Goal: Task Accomplishment & Management: Complete application form

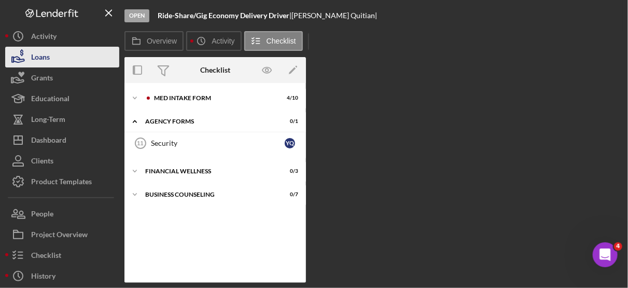
click at [44, 52] on div "Loans" at bounding box center [40, 58] width 19 height 23
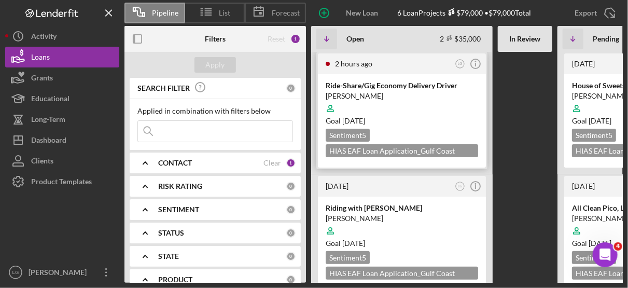
click at [436, 116] on div "Goal [DATE]" at bounding box center [402, 121] width 152 height 10
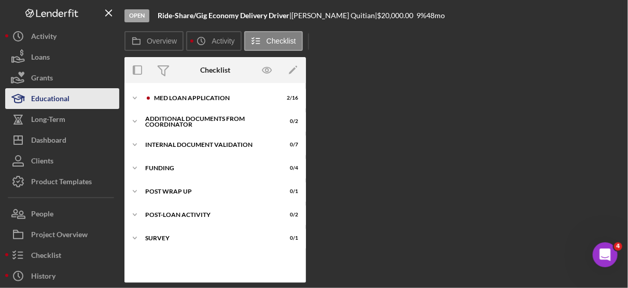
click at [64, 95] on div "Educational" at bounding box center [50, 99] width 38 height 23
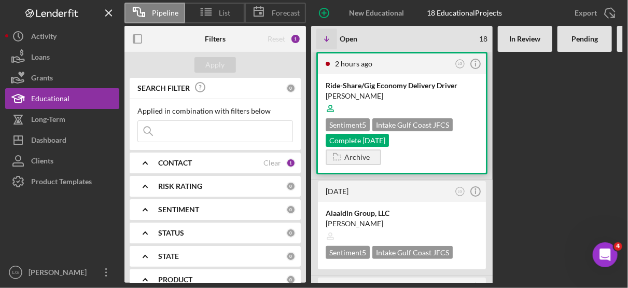
click at [409, 108] on div at bounding box center [402, 109] width 152 height 20
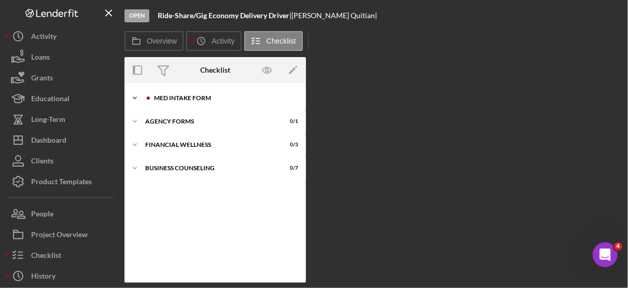
click at [189, 94] on div "Icon/Expander MED Intake Form 4 / 10" at bounding box center [215, 98] width 182 height 21
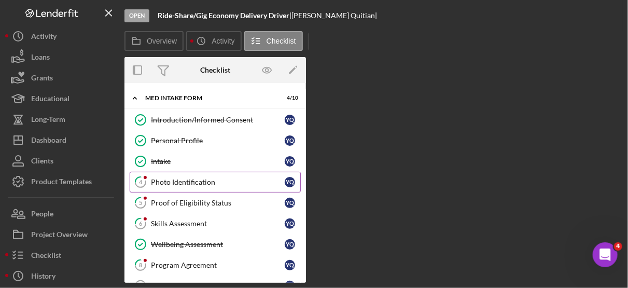
click at [192, 179] on div "Photo Identification" at bounding box center [218, 182] width 134 height 8
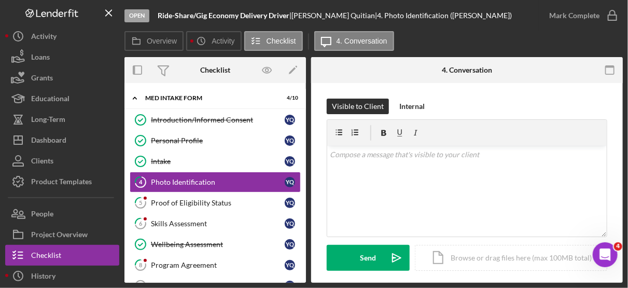
scroll to position [175, 0]
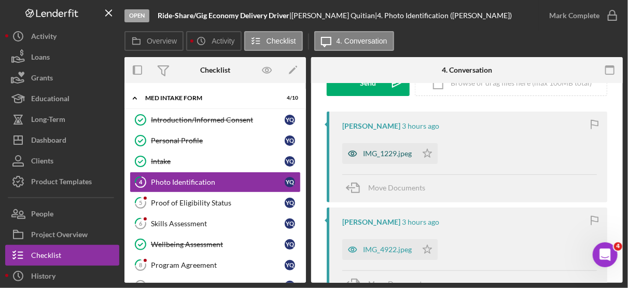
click at [349, 152] on icon "button" at bounding box center [352, 153] width 21 height 21
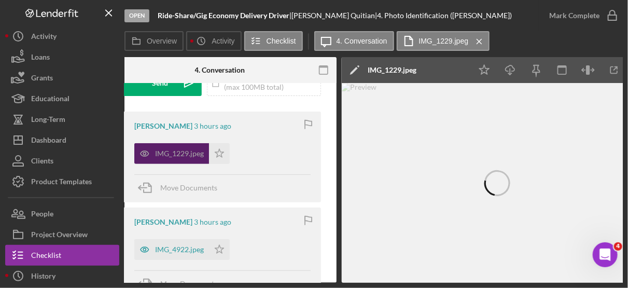
scroll to position [0, 238]
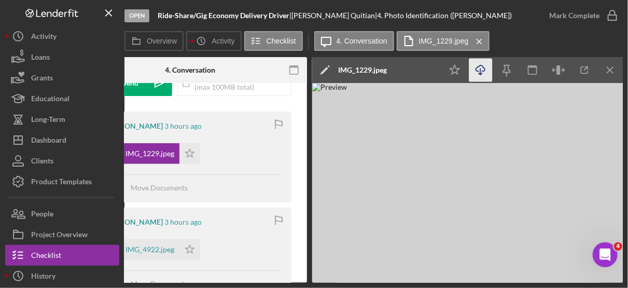
click at [481, 70] on icon "Icon/Download" at bounding box center [480, 70] width 23 height 23
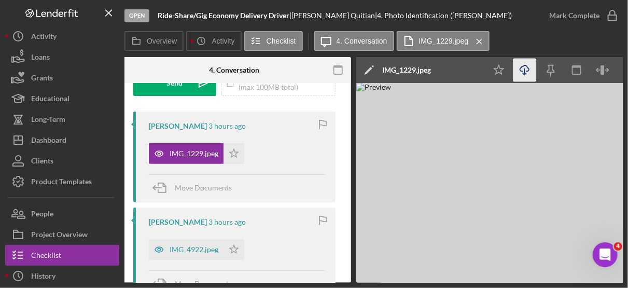
scroll to position [0, 175]
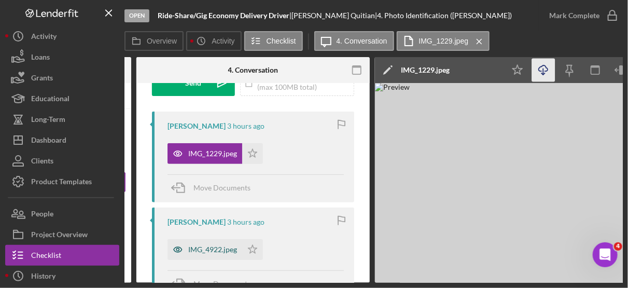
click at [175, 156] on icon "button" at bounding box center [178, 153] width 8 height 5
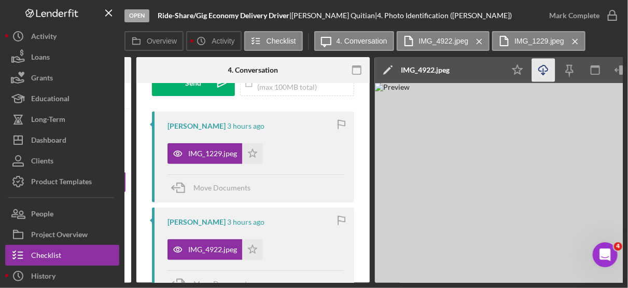
click at [544, 71] on icon "Icon/Download" at bounding box center [543, 70] width 23 height 23
click at [249, 157] on polygon "button" at bounding box center [252, 153] width 9 height 8
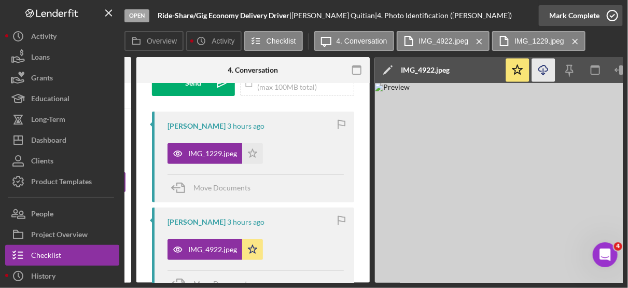
click at [611, 16] on icon "button" at bounding box center [613, 16] width 26 height 26
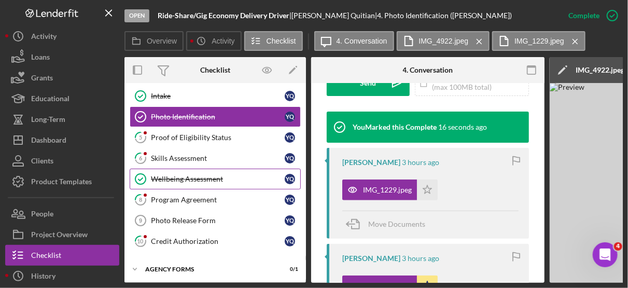
scroll to position [113, 0]
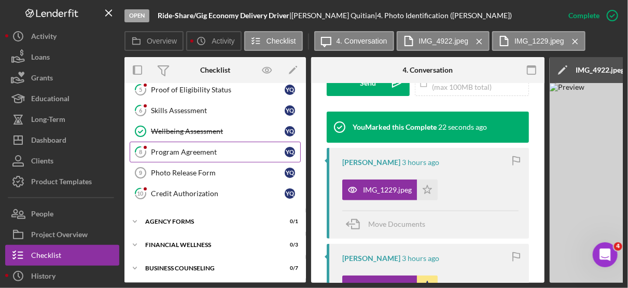
click at [207, 150] on div "Program Agreement" at bounding box center [218, 152] width 134 height 8
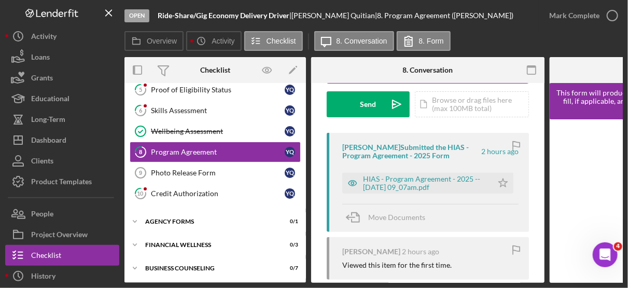
scroll to position [154, 0]
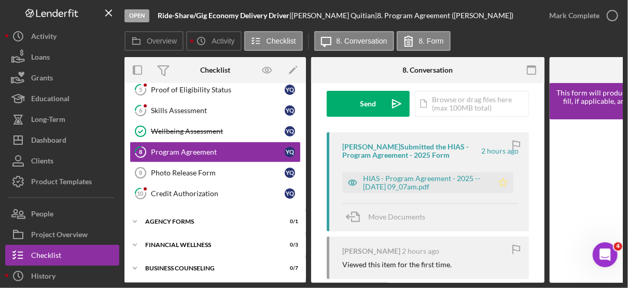
click at [501, 181] on icon "Icon/Star" at bounding box center [503, 182] width 21 height 21
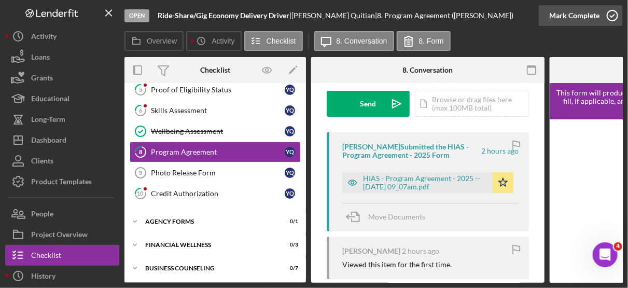
click at [610, 16] on icon "button" at bounding box center [613, 16] width 26 height 26
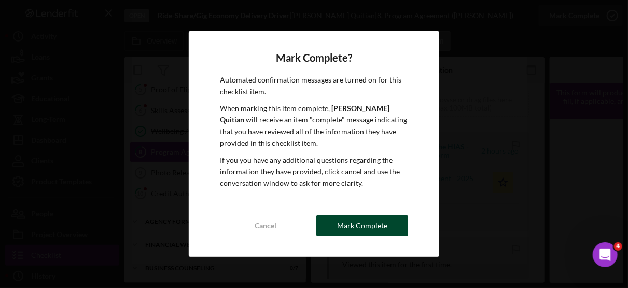
click at [382, 218] on div "Mark Complete" at bounding box center [362, 225] width 50 height 21
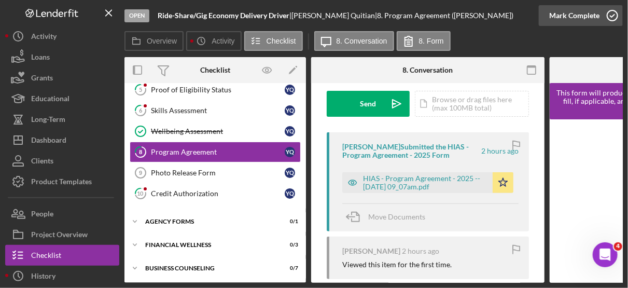
scroll to position [308, 0]
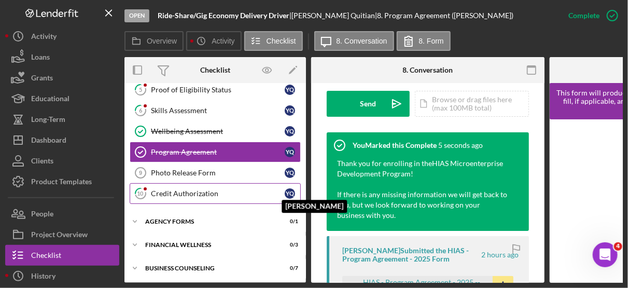
click at [286, 190] on div "Y Q" at bounding box center [290, 193] width 10 height 10
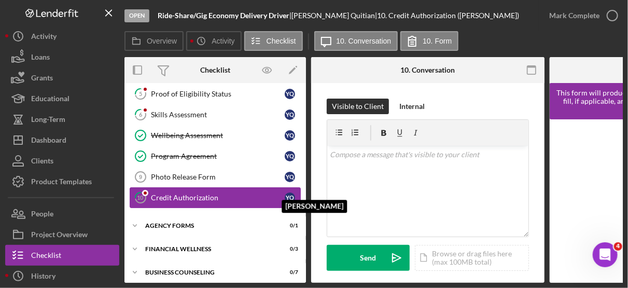
scroll to position [113, 0]
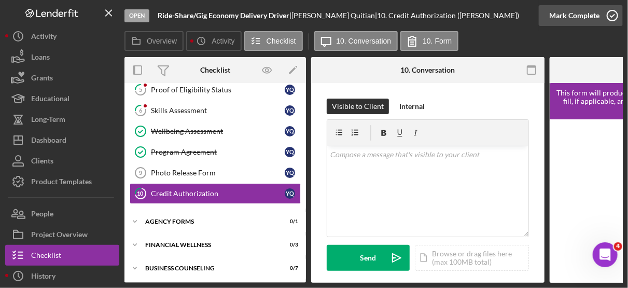
click at [615, 10] on icon "button" at bounding box center [613, 16] width 26 height 26
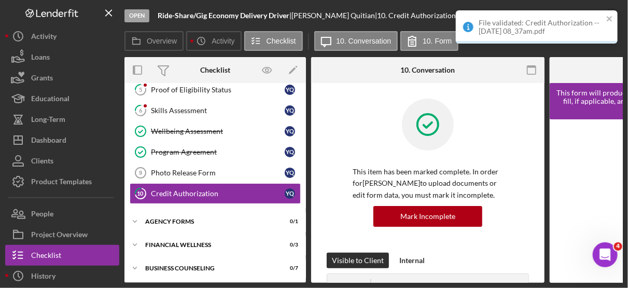
click at [615, 10] on div "File validated: Credit Authorization -- [DATE] 08_37am.pdf" at bounding box center [537, 26] width 162 height 33
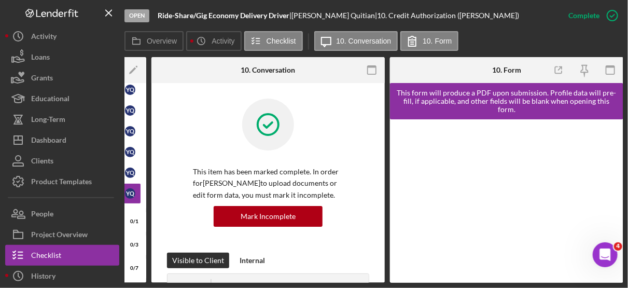
scroll to position [0, 0]
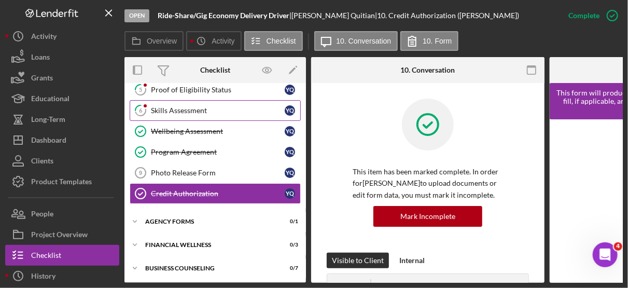
click at [198, 106] on div "Skills Assessment" at bounding box center [218, 110] width 134 height 8
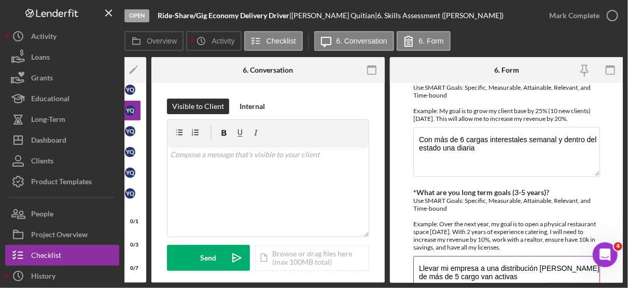
scroll to position [660, 0]
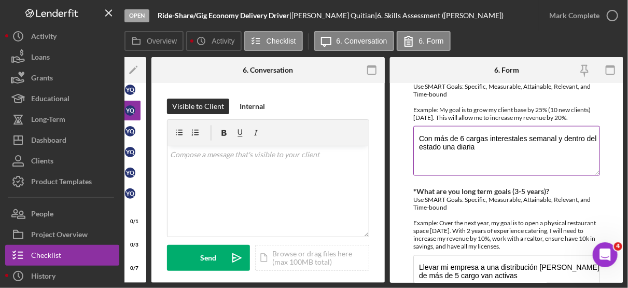
drag, startPoint x: 494, startPoint y: 142, endPoint x: 413, endPoint y: 129, distance: 82.4
click at [413, 129] on textarea "Con más de 6 cargas interestales semanal y dentro del estado una diaria" at bounding box center [506, 151] width 187 height 50
drag, startPoint x: 453, startPoint y: 145, endPoint x: 413, endPoint y: 133, distance: 41.7
click at [413, 133] on textarea "Con más de 6 cargas interestales semanal y dentro del estado una diaria" at bounding box center [506, 151] width 187 height 50
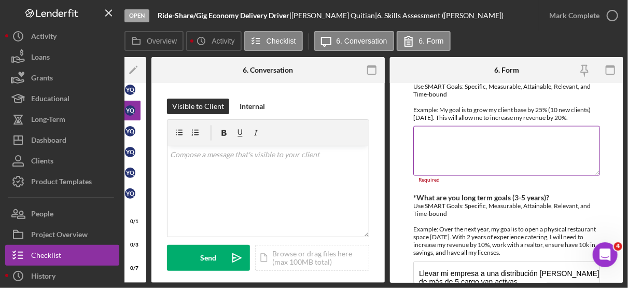
click at [434, 131] on textarea "*What are you short term goals (Less than 2 years)?" at bounding box center [506, 151] width 187 height 50
paste textarea "With more than 6 interstate loads weekly and one within the state daily"
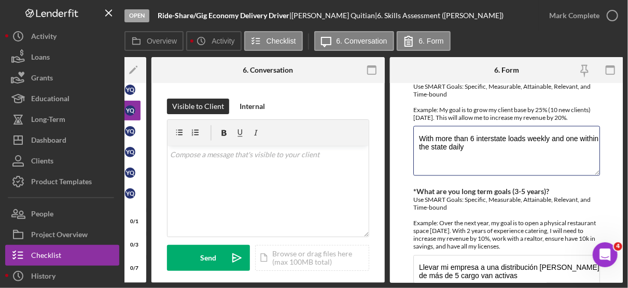
scroll to position [774, 0]
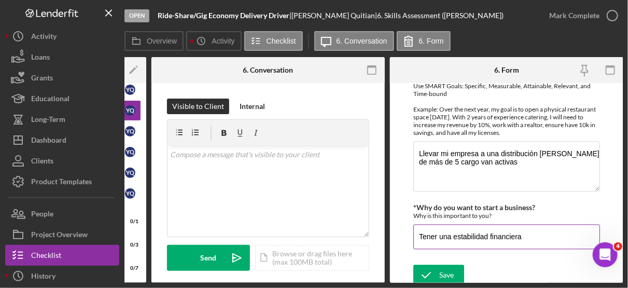
type textarea "With more than 6 interstate loads weekly and one within the state daily"
drag, startPoint x: 531, startPoint y: 230, endPoint x: 406, endPoint y: 230, distance: 125.5
click at [406, 230] on form "Finances *Financial Tools Profit & Loss Statement (Income Statement) A Balance …" at bounding box center [506, 183] width 233 height 200
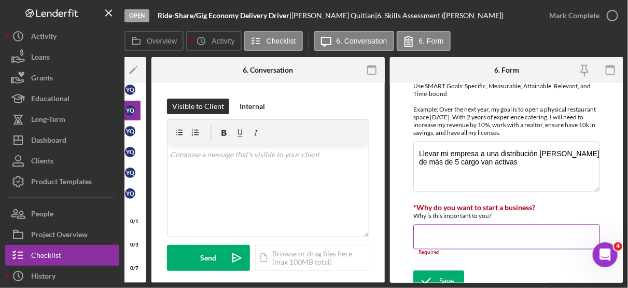
click at [422, 232] on input "*Why do you want to start a business?" at bounding box center [506, 236] width 187 height 25
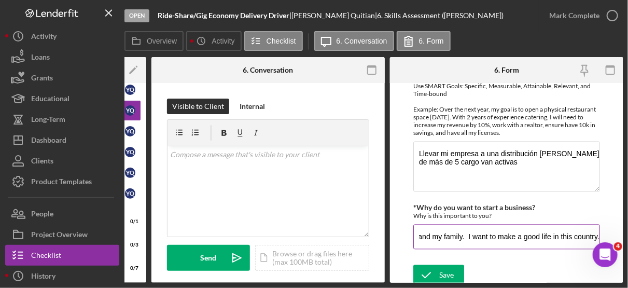
scroll to position [0, 137]
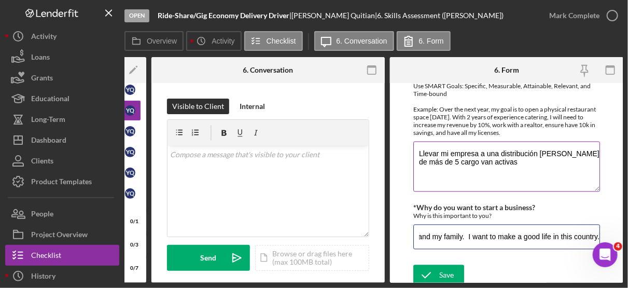
type input "I want to achieve financial stability for me and my family. I want to make a go…"
click at [520, 156] on textarea "Llevar mi empresa a una distribución [PERSON_NAME] de más de 5 cargo van activas" at bounding box center [506, 166] width 187 height 50
drag, startPoint x: 520, startPoint y: 156, endPoint x: 415, endPoint y: 145, distance: 105.9
click at [415, 145] on textarea "Llevar mi empresa a una distribución [PERSON_NAME] de más de 5 cargo van activas" at bounding box center [506, 166] width 187 height 50
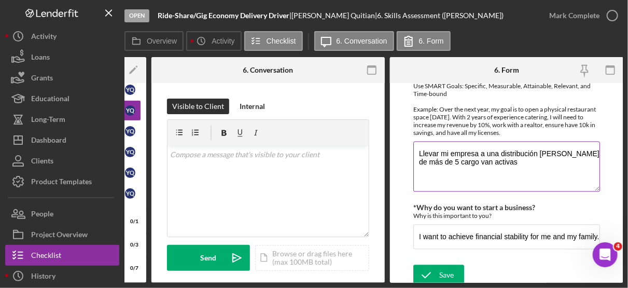
click at [438, 154] on textarea "Llevar mi empresa a una distribución [PERSON_NAME] de más de 5 cargo van activas" at bounding box center [506, 166] width 187 height 50
drag, startPoint x: 530, startPoint y: 158, endPoint x: 415, endPoint y: 146, distance: 114.7
click at [415, 146] on textarea "Llevar mi empresa a una distribución [PERSON_NAME] de más de 5 cargo van activas" at bounding box center [506, 166] width 187 height 50
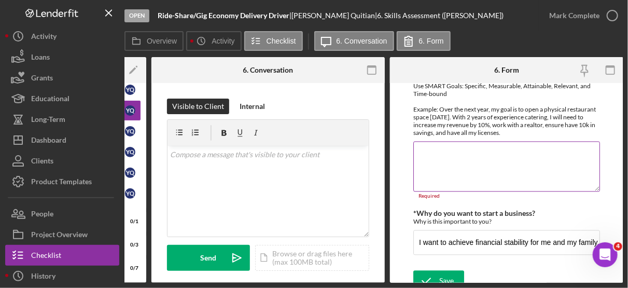
click at [422, 144] on textarea "*What are you long term goals (3-5 years)?" at bounding box center [506, 166] width 187 height 50
paste textarea "Take my company to a load distribution of more than 5 active cargo vans"
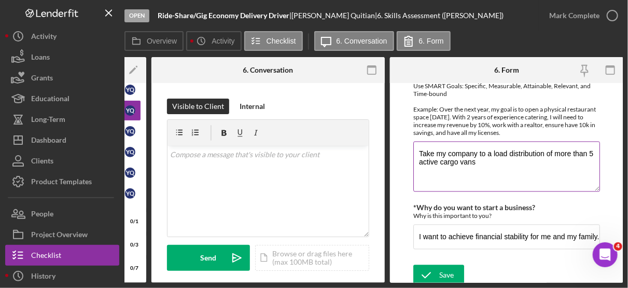
click at [419, 146] on textarea "Take my company to a load distribution of more than 5 active cargo vans" at bounding box center [506, 166] width 187 height 50
click at [470, 164] on textarea "Over the next two years, I would like to take my company to a load distribution…" at bounding box center [506, 166] width 187 height 50
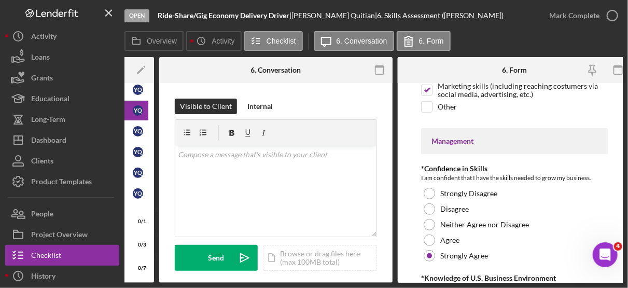
scroll to position [230, 0]
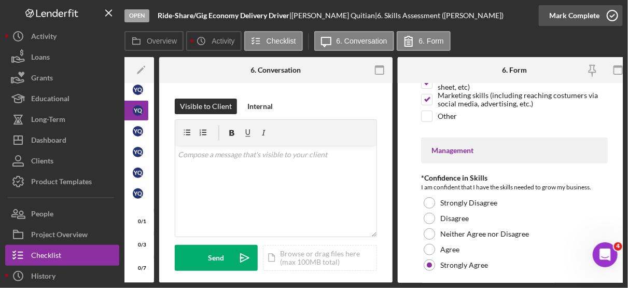
type textarea "Over the next two years, I would like to take my company to a load distribution…"
click at [611, 11] on icon "button" at bounding box center [613, 16] width 26 height 26
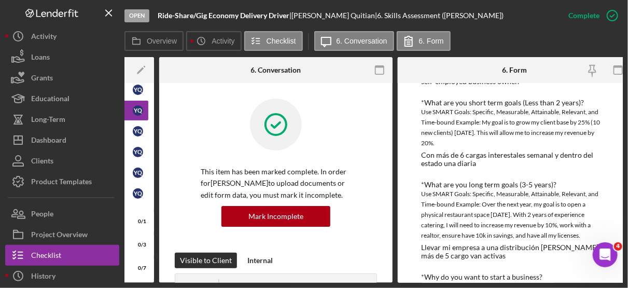
scroll to position [505, 0]
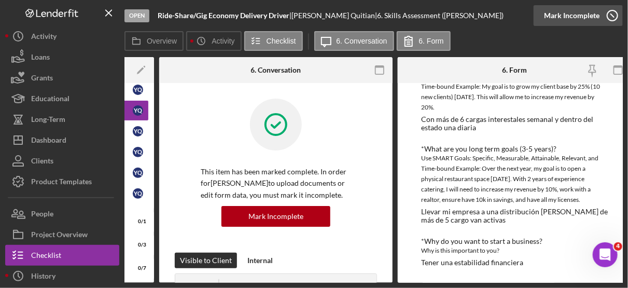
click at [610, 19] on icon "button" at bounding box center [613, 16] width 26 height 26
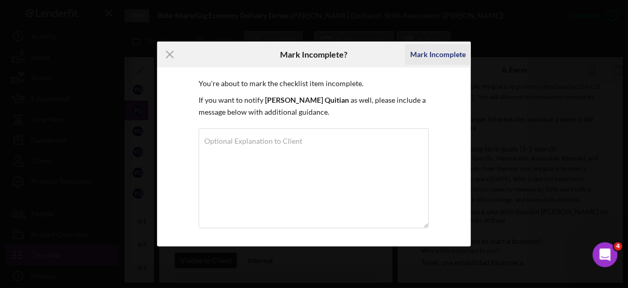
click at [446, 51] on div "Mark Incomplete" at bounding box center [438, 54] width 56 height 21
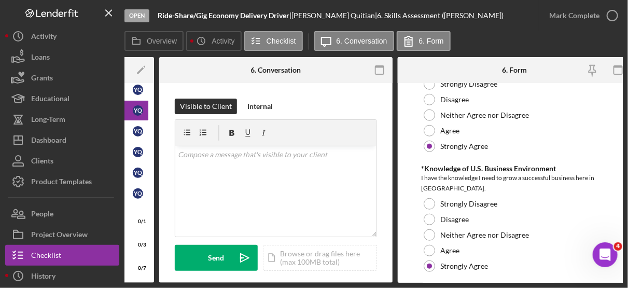
scroll to position [348, 0]
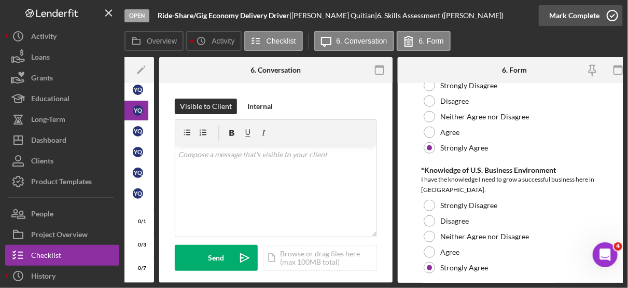
click at [619, 17] on icon "button" at bounding box center [613, 16] width 26 height 26
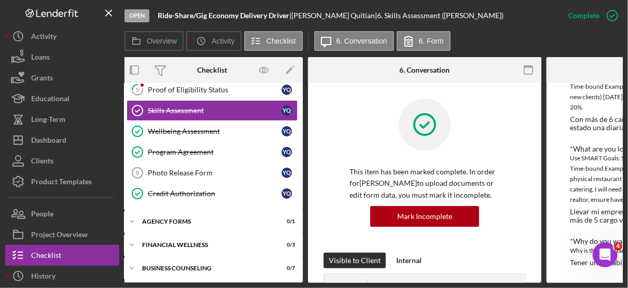
scroll to position [0, 0]
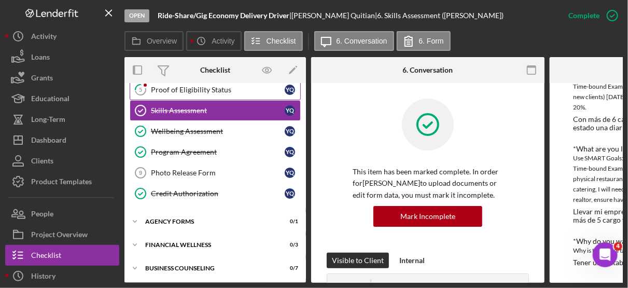
click at [190, 86] on div "Proof of Eligibility Status" at bounding box center [218, 90] width 134 height 8
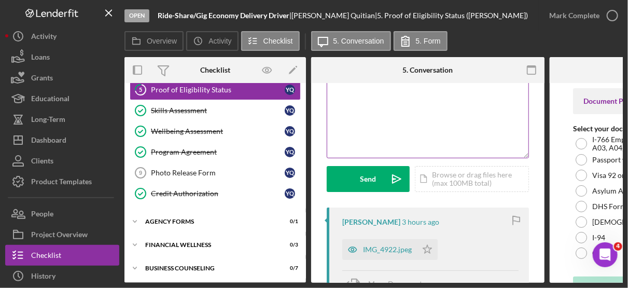
scroll to position [151, 0]
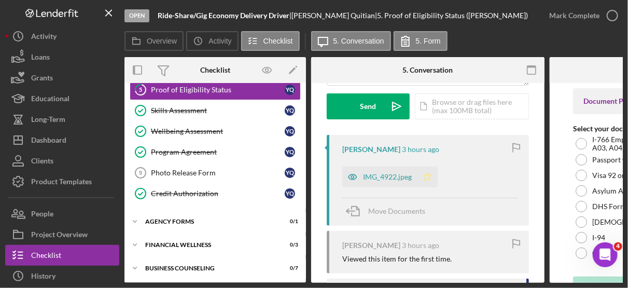
click at [427, 177] on icon "Icon/Star" at bounding box center [427, 177] width 21 height 21
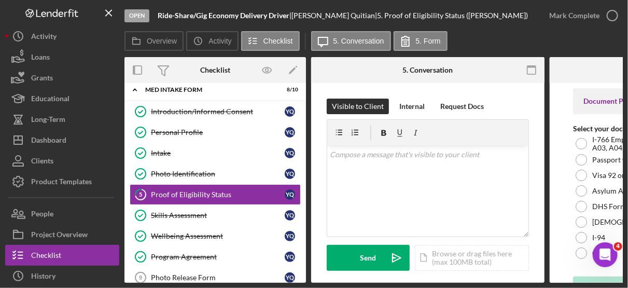
scroll to position [0, 0]
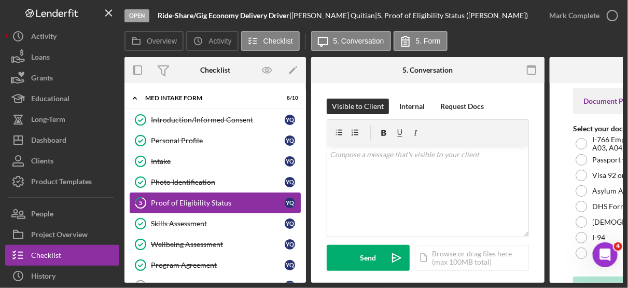
click at [220, 192] on link "5 Proof of Eligibility Status Y Q" at bounding box center [215, 202] width 171 height 21
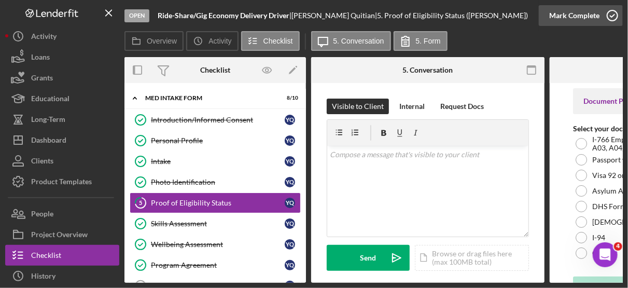
click at [613, 13] on icon "button" at bounding box center [613, 16] width 26 height 26
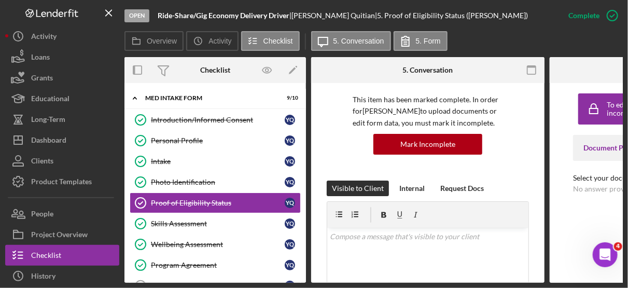
scroll to position [113, 0]
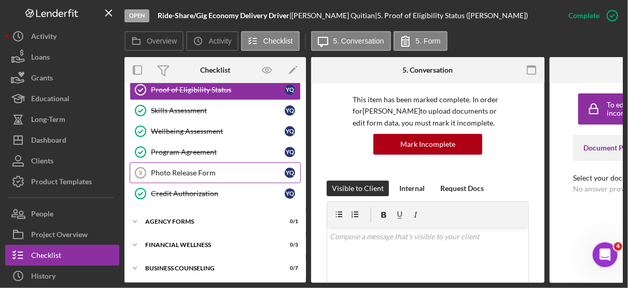
click at [187, 169] on div "Photo Release Form" at bounding box center [218, 173] width 134 height 8
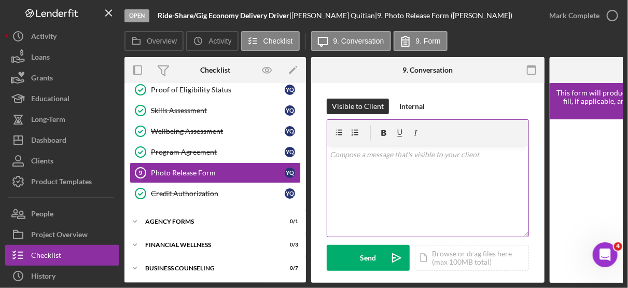
scroll to position [0, 160]
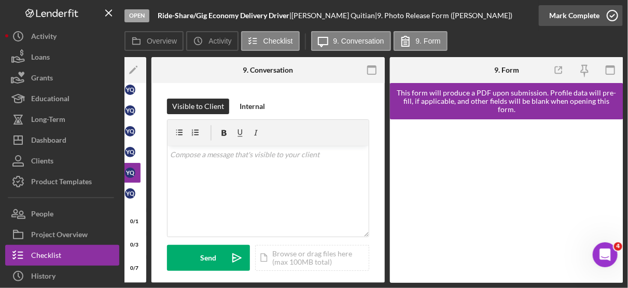
click at [619, 17] on icon "button" at bounding box center [613, 16] width 26 height 26
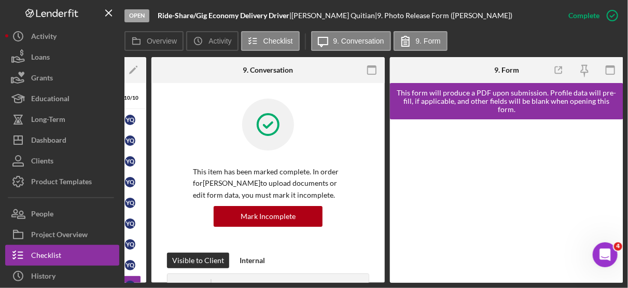
scroll to position [0, 0]
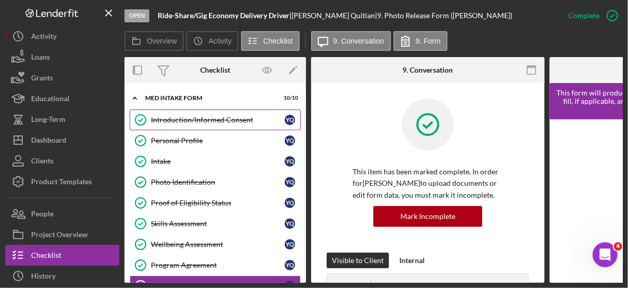
click at [235, 119] on div "Introduction/Informed Consent" at bounding box center [218, 120] width 134 height 8
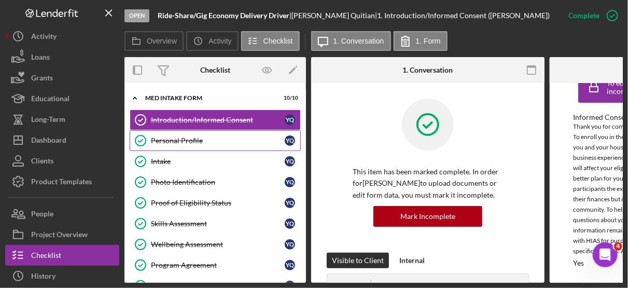
click at [196, 146] on link "Personal Profile Personal Profile Y Q" at bounding box center [215, 140] width 171 height 21
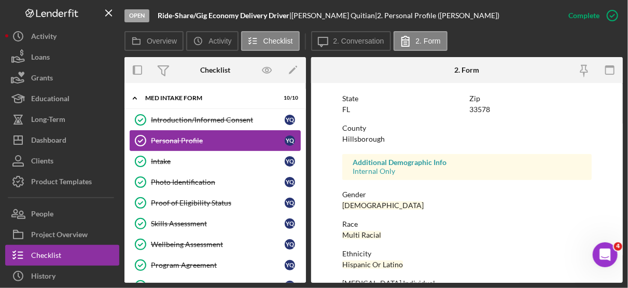
scroll to position [284, 0]
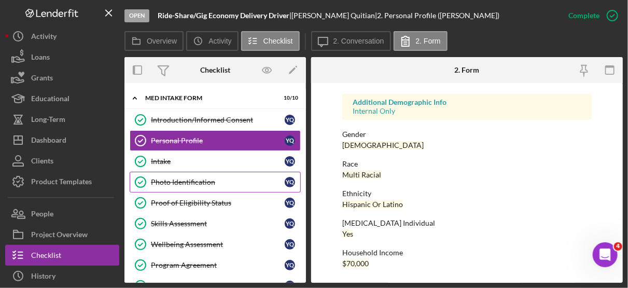
click at [167, 172] on link "Photo Identification Photo Identification Y Q" at bounding box center [215, 182] width 171 height 21
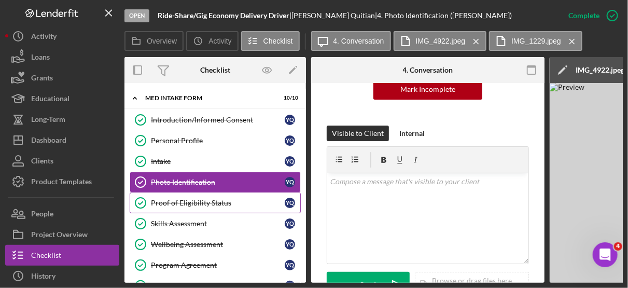
click at [217, 204] on div "Proof of Eligibility Status" at bounding box center [218, 203] width 134 height 8
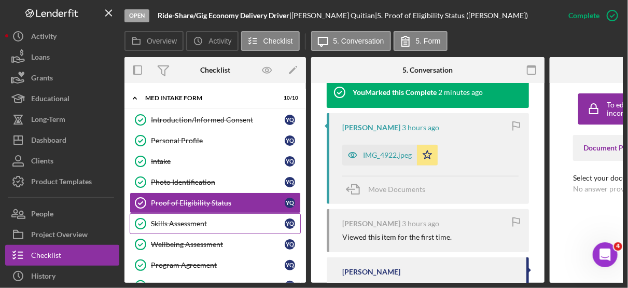
click at [211, 223] on div "Skills Assessment" at bounding box center [218, 223] width 134 height 8
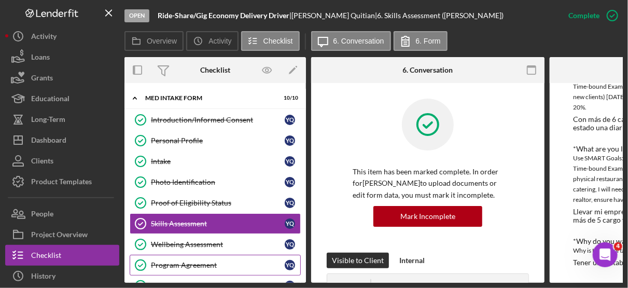
click at [214, 255] on link "Program Agreement Program Agreement Y Q" at bounding box center [215, 265] width 171 height 21
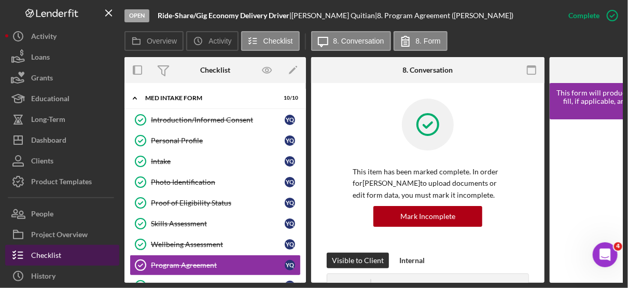
scroll to position [65, 0]
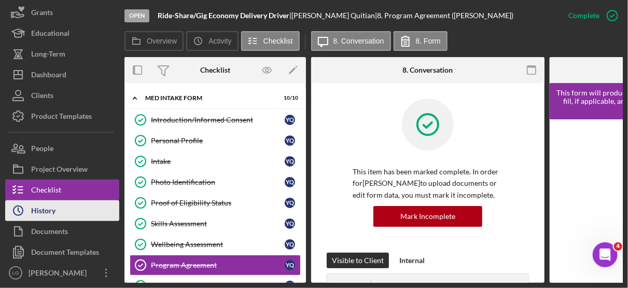
click at [49, 213] on div "History" at bounding box center [43, 211] width 24 height 23
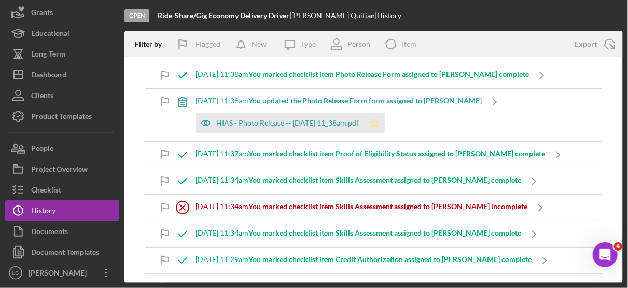
click at [381, 121] on icon "Icon/Star" at bounding box center [374, 123] width 21 height 21
